Goal: Task Accomplishment & Management: Manage account settings

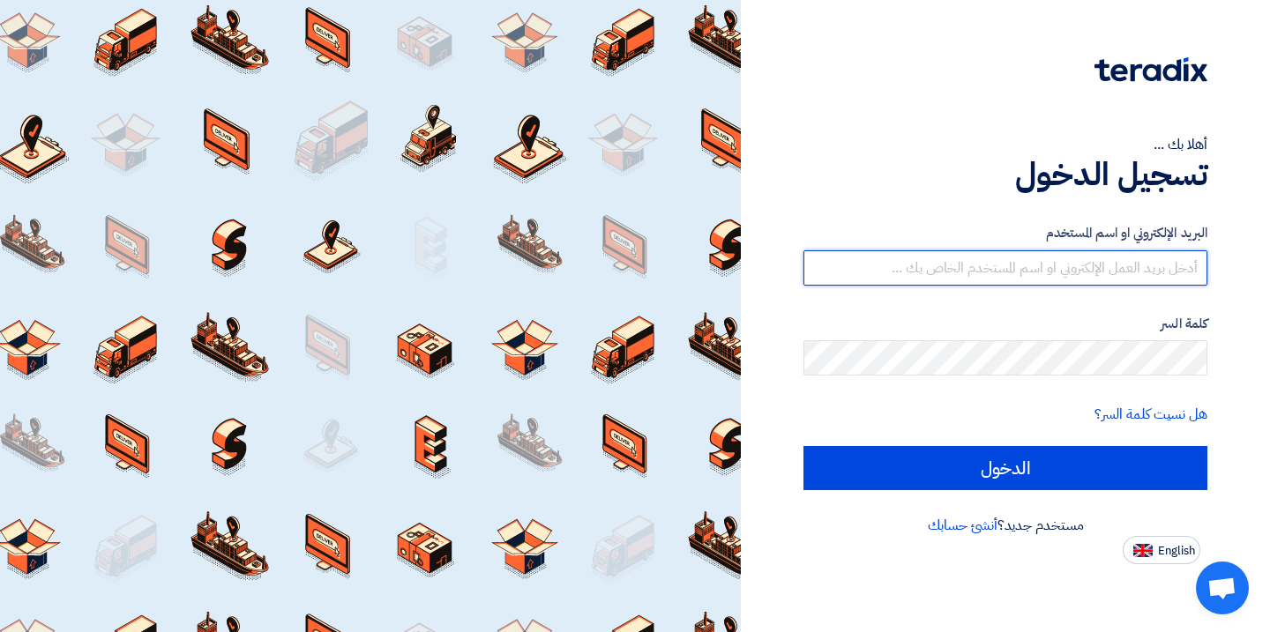
click at [1029, 273] on input "text" at bounding box center [1006, 268] width 404 height 35
type input "[EMAIL_ADDRESS][DOMAIN_NAME]"
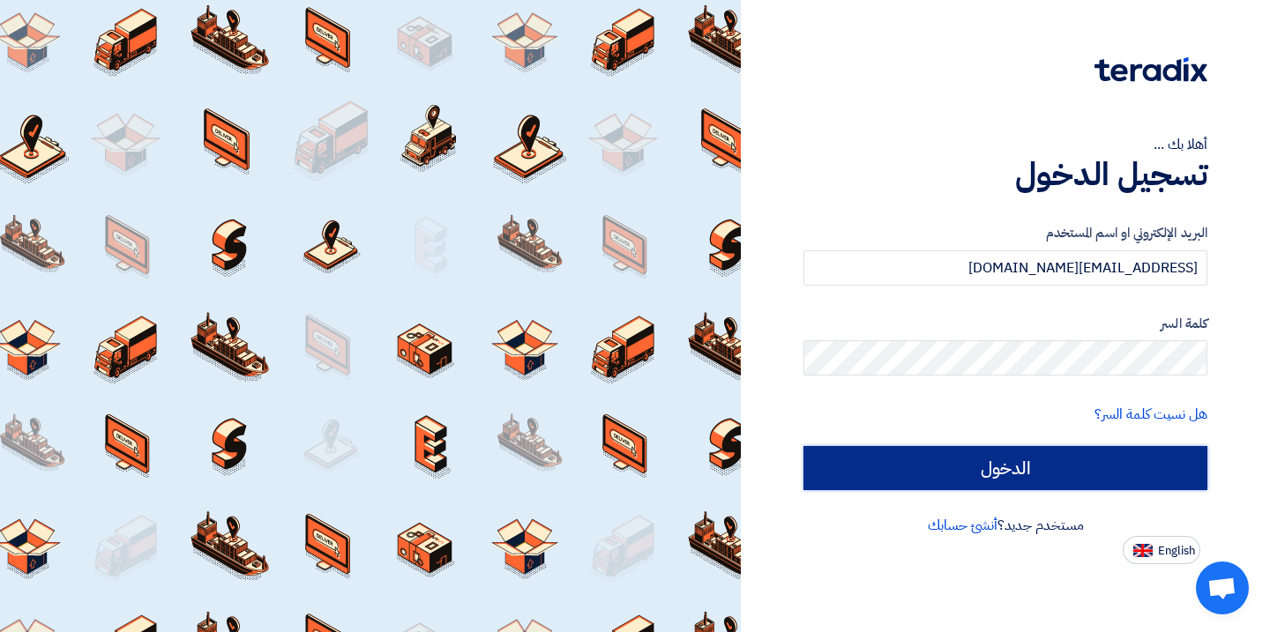
click at [1016, 477] on input "الدخول" at bounding box center [1006, 468] width 404 height 44
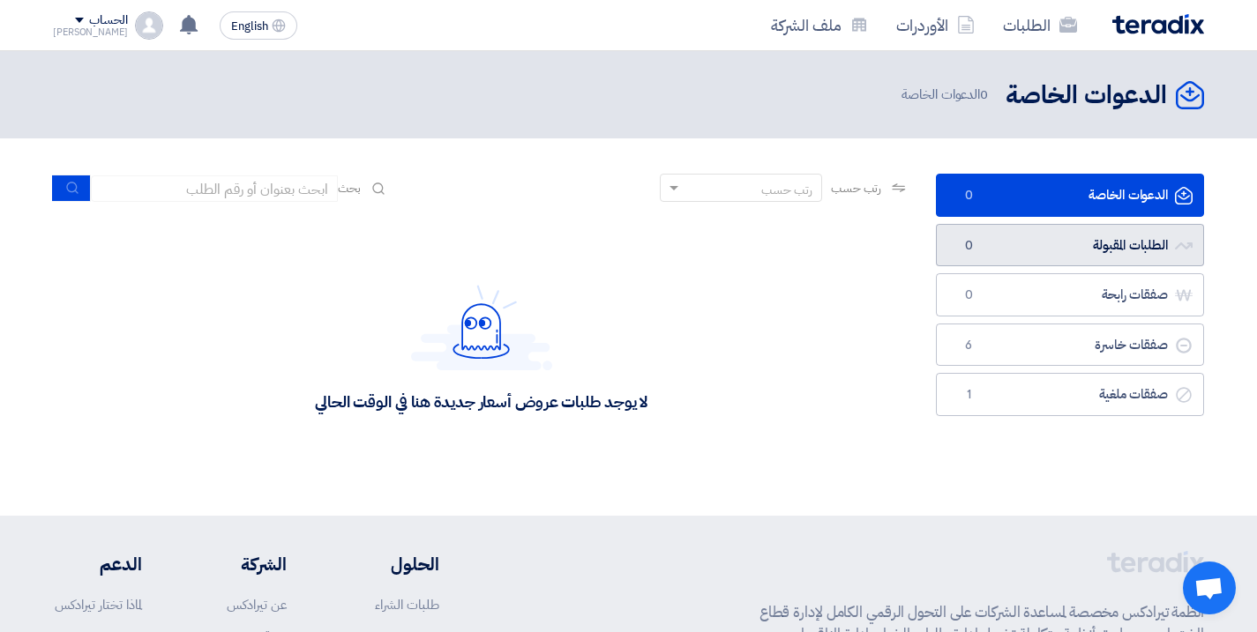
click at [1011, 253] on link "الطلبات المقبولة الطلبات المقبولة 0" at bounding box center [1070, 245] width 268 height 43
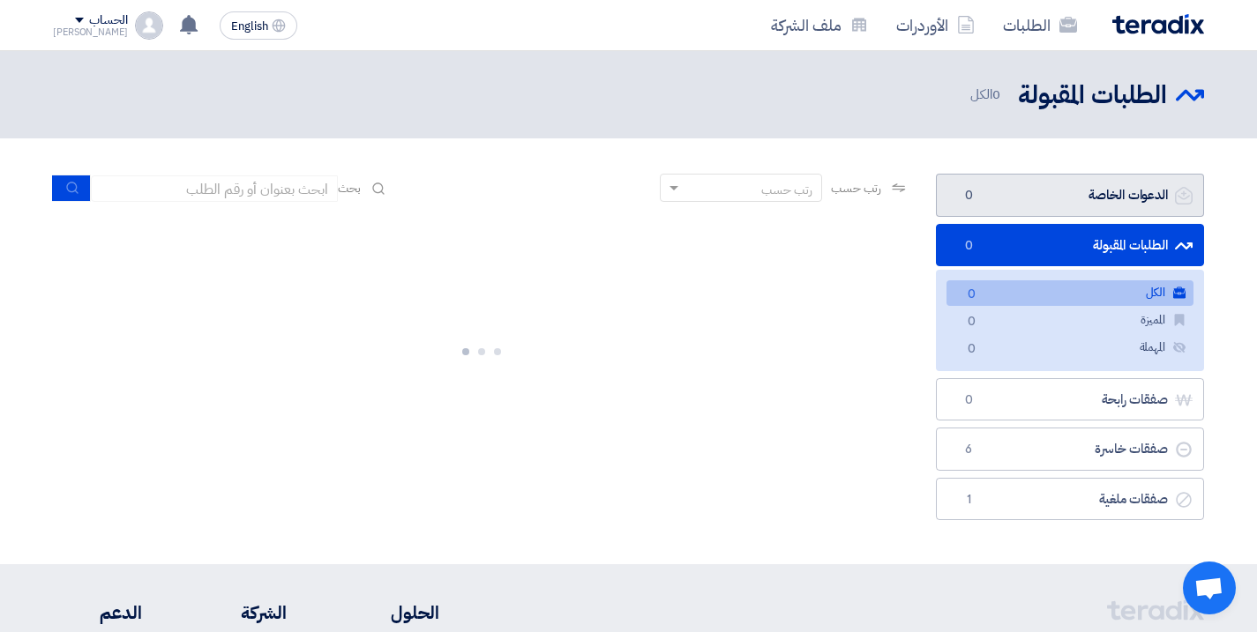
click at [1006, 198] on link "الدعوات الخاصة الدعوات الخاصة 0" at bounding box center [1070, 195] width 268 height 43
